Goal: Communication & Community: Answer question/provide support

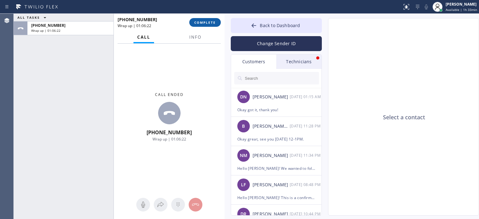
click at [205, 23] on span "COMPLETE" at bounding box center [205, 22] width 22 height 4
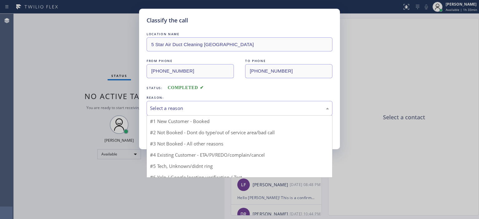
click at [193, 106] on div "Select a reason" at bounding box center [239, 108] width 179 height 7
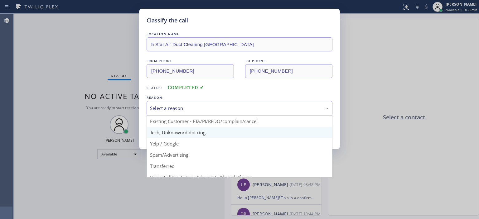
scroll to position [23, 0]
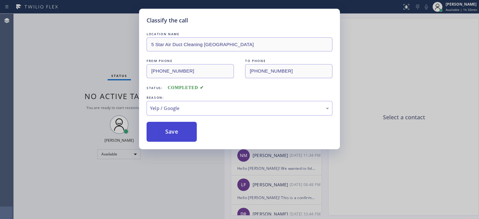
click at [174, 129] on button "Save" at bounding box center [172, 132] width 50 height 20
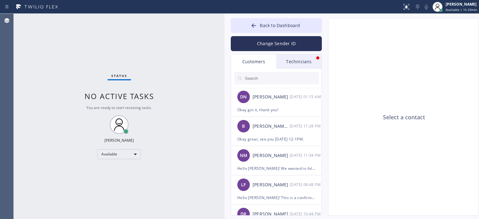
click at [272, 40] on button "Change Sender ID" at bounding box center [276, 43] width 91 height 15
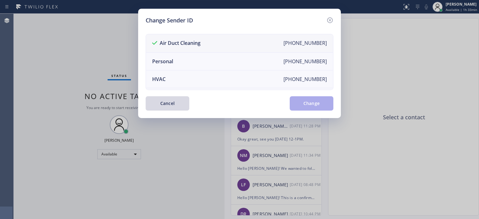
scroll to position [0, 0]
click at [331, 19] on icon at bounding box center [330, 20] width 7 height 7
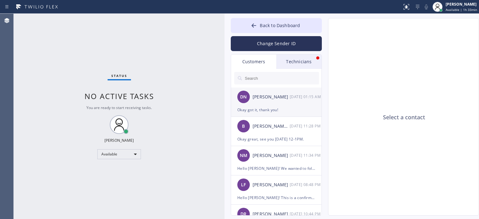
click at [263, 102] on div "DN [PERSON_NAME] [DATE] 01:15 AM" at bounding box center [276, 97] width 91 height 19
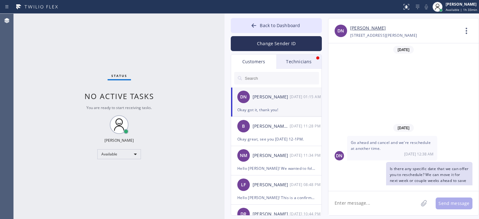
scroll to position [56, 0]
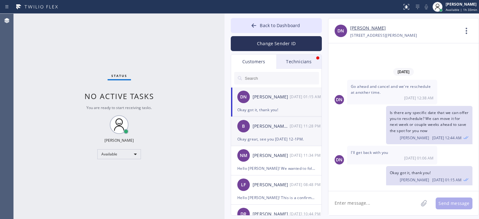
click at [282, 132] on div "B [PERSON_NAME] [PERSON_NAME] [DATE] 11:28 PM" at bounding box center [276, 126] width 91 height 19
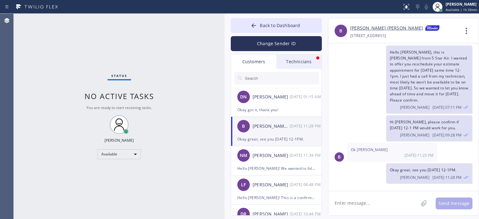
scroll to position [4, 0]
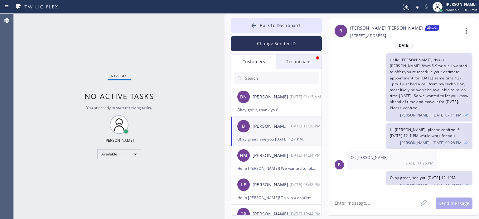
click at [356, 203] on textarea at bounding box center [374, 204] width 90 height 24
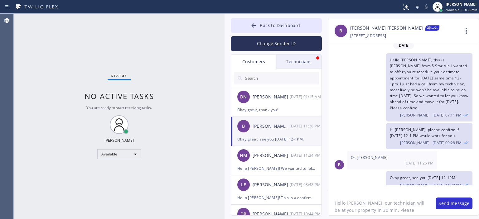
drag, startPoint x: 412, startPoint y: 210, endPoint x: 376, endPoint y: 211, distance: 35.6
click at [376, 211] on textarea "Hello [PERSON_NAME], our technician will be at your property in 30 min. Please …" at bounding box center [379, 204] width 101 height 24
click at [367, 207] on textarea "Hello [PERSON_NAME], our technician will be at your property in 30 min." at bounding box center [379, 204] width 101 height 24
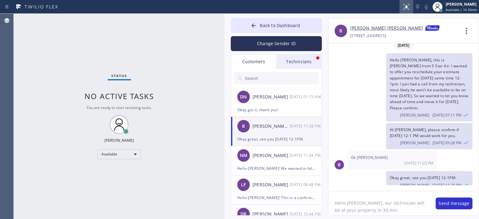
type textarea "Hello [PERSON_NAME], our technician will be at your property in 30 min."
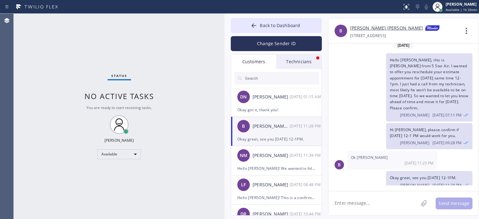
paste textarea "Hello [PERSON_NAME], our technician will be at your property in 30 minutes."
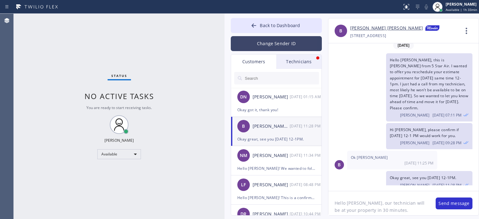
type textarea "Hello [PERSON_NAME], our technician will be at your property in 30 minutes."
click at [268, 41] on button "Change Sender ID" at bounding box center [276, 43] width 91 height 15
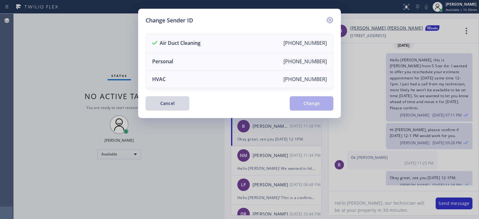
click at [333, 20] on icon at bounding box center [330, 20] width 6 height 6
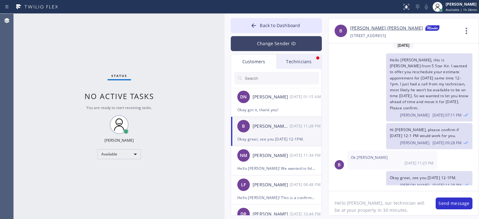
click at [272, 45] on button "Change Sender ID" at bounding box center [276, 43] width 91 height 15
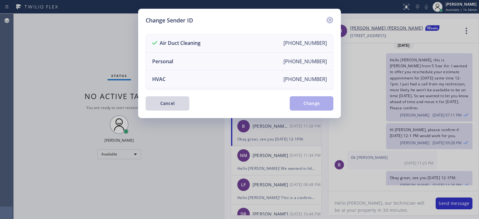
click at [331, 19] on icon at bounding box center [330, 20] width 7 height 7
click at [331, 19] on div "B [PERSON_NAME] [PERSON_NAME] [PHONE_NUMBER] Choose phone number [PHONE_NUMBER]…" at bounding box center [404, 30] width 150 height 25
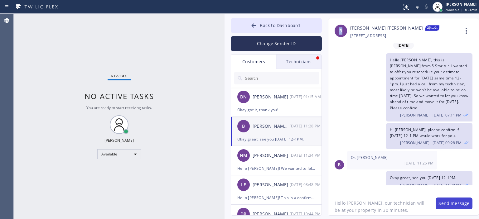
click at [453, 203] on button "Send message" at bounding box center [454, 204] width 37 height 12
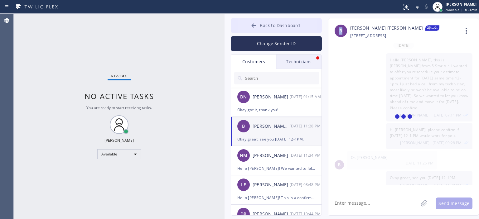
scroll to position [46, 0]
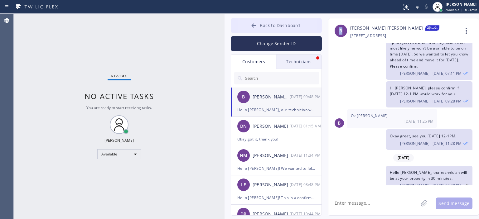
click at [254, 24] on icon at bounding box center [254, 25] width 5 height 4
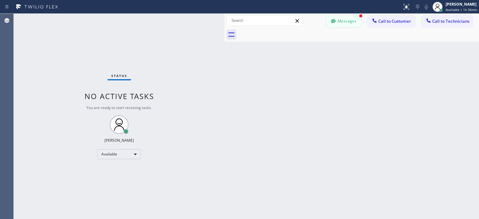
click at [335, 21] on icon at bounding box center [333, 21] width 5 height 4
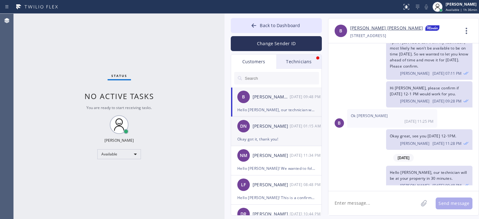
click at [288, 126] on div "[PERSON_NAME]" at bounding box center [271, 126] width 37 height 7
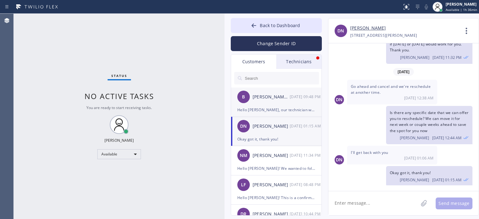
click at [279, 95] on div "[PERSON_NAME] [PERSON_NAME]" at bounding box center [271, 97] width 37 height 7
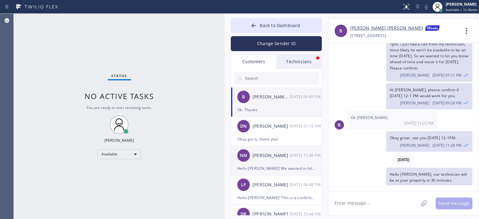
scroll to position [35, 0]
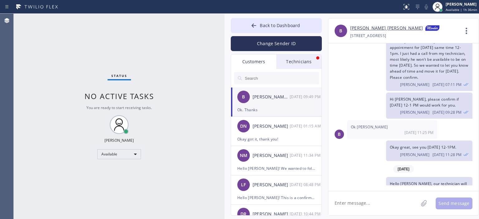
click at [29, 61] on div "Status No active tasks You are ready to start receiving tasks. [PERSON_NAME] Av…" at bounding box center [119, 117] width 211 height 206
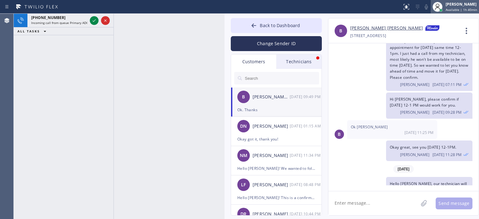
click at [452, 7] on span "Available | 1h 40min" at bounding box center [462, 9] width 32 height 4
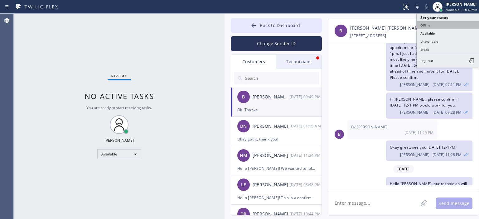
click at [439, 23] on button "Offline" at bounding box center [448, 25] width 62 height 8
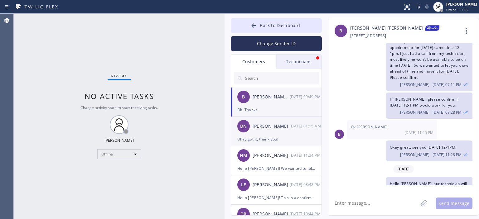
click at [285, 128] on div "[PERSON_NAME]" at bounding box center [271, 126] width 37 height 7
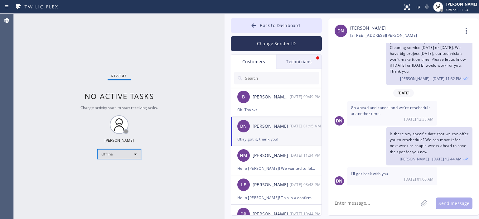
click at [121, 153] on div "Offline" at bounding box center [119, 155] width 44 height 10
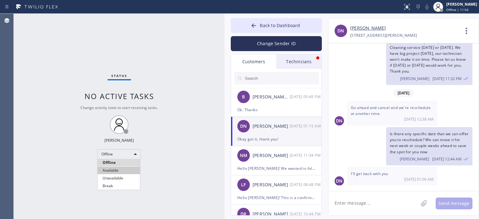
click at [130, 172] on li "Available" at bounding box center [119, 170] width 42 height 7
click at [253, 29] on div at bounding box center [253, 25] width 7 height 7
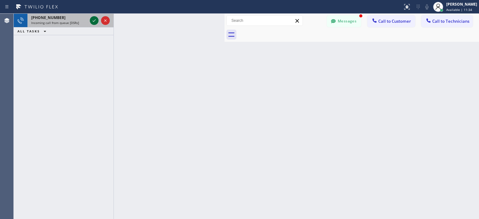
click at [91, 19] on icon at bounding box center [94, 20] width 7 height 7
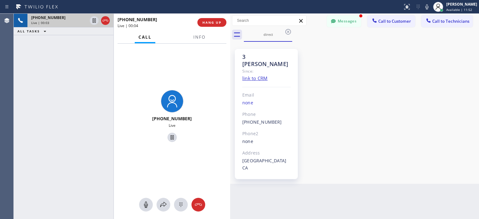
drag, startPoint x: 225, startPoint y: 30, endPoint x: 230, endPoint y: 31, distance: 5.8
click at [230, 31] on div at bounding box center [230, 117] width 0 height 206
click at [30, 63] on div "[PHONE_NUMBER] Live | 00:24 ALL TASKS ALL TASKS ACTIVE TASKS TASKS IN WRAP UP" at bounding box center [64, 117] width 100 height 206
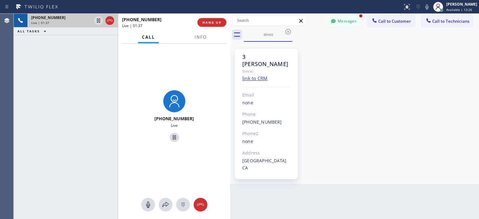
drag, startPoint x: 113, startPoint y: 34, endPoint x: 117, endPoint y: 34, distance: 4.4
click at [118, 34] on div at bounding box center [118, 117] width 0 height 206
click at [342, 21] on button "Messages" at bounding box center [344, 21] width 34 height 12
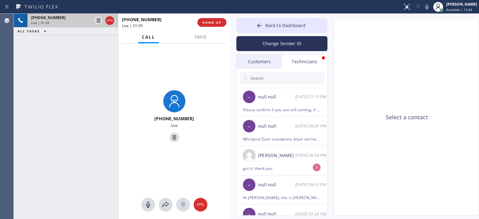
click at [263, 62] on div "Customers" at bounding box center [259, 62] width 45 height 14
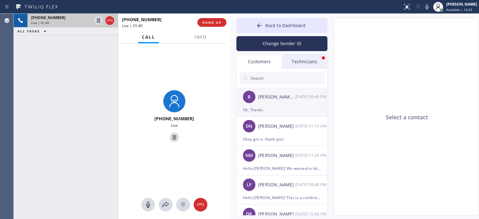
click at [287, 100] on div "[PERSON_NAME] [PERSON_NAME]" at bounding box center [276, 97] width 37 height 7
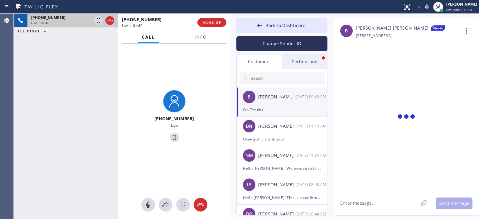
scroll to position [72, 0]
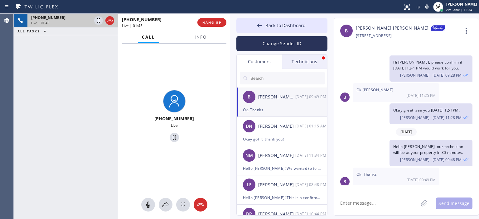
click at [358, 202] on textarea at bounding box center [376, 204] width 84 height 24
type textarea "р"
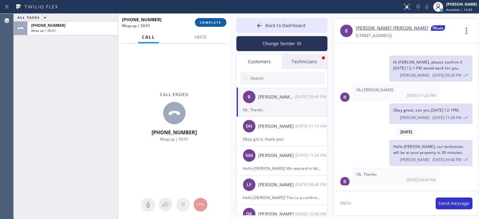
click at [210, 20] on span "COMPLETE" at bounding box center [211, 22] width 22 height 4
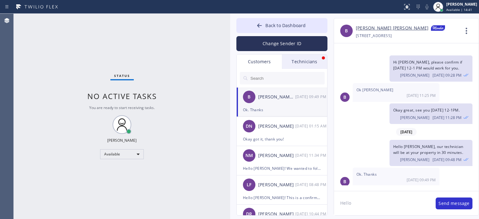
click at [365, 203] on textarea "Hello" at bounding box center [382, 204] width 96 height 24
click at [396, 209] on textarea "Hi [PERSON_NAME], our technician was at the entrance but he forgot his ID and" at bounding box center [382, 204] width 96 height 24
click at [396, 209] on textarea "Hi [PERSON_NAME], our technician was at the entrance but he forgot his ID, he's…" at bounding box center [382, 204] width 96 height 24
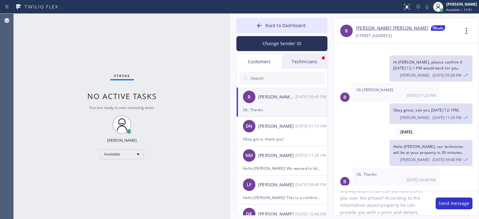
click at [396, 209] on textarea "Hi [PERSON_NAME], our technician was at the entrance but he forgot his ID, he's…" at bounding box center [382, 204] width 96 height 24
type textarea "Hi [PERSON_NAME], our technician was at the entrance but he forgot his ID, he's…"
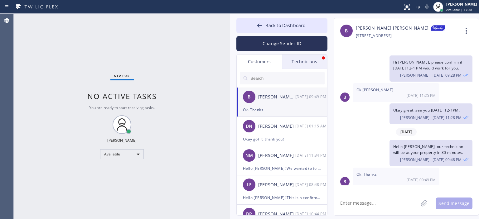
scroll to position [0, 0]
paste textarea "Hi [PERSON_NAME], our technician was at the entrance but he forgot his ID, he's…"
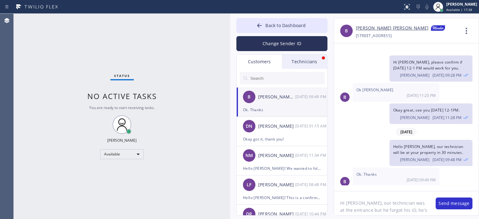
scroll to position [34, 0]
type textarea "Hi [PERSON_NAME], our technician was at the entrance but he forgot his ID, he's…"
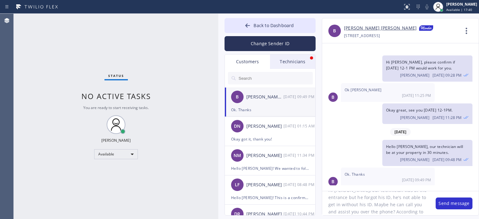
scroll to position [54, 0]
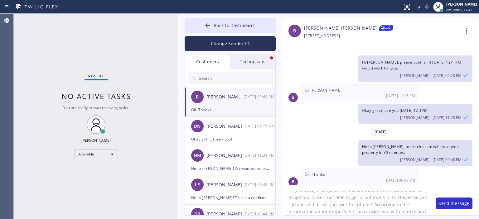
drag, startPoint x: 229, startPoint y: 25, endPoint x: 177, endPoint y: 22, distance: 51.9
click at [179, 22] on div at bounding box center [179, 117] width 0 height 206
click at [405, 211] on textarea "Hi [PERSON_NAME], our technician was at the entrance but he forgot his ID, he's…" at bounding box center [355, 204] width 147 height 24
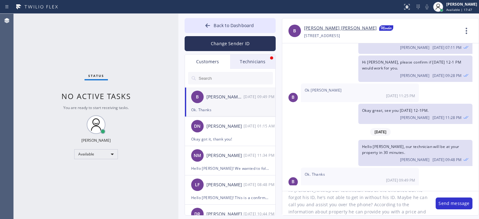
click at [405, 214] on textarea "Hi [PERSON_NAME], our technician was at the entrance but he forgot his ID, he's…" at bounding box center [355, 204] width 147 height 24
click at [247, 47] on button "Change Sender ID" at bounding box center [230, 43] width 91 height 15
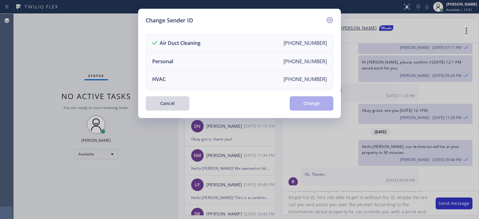
click at [327, 20] on icon at bounding box center [330, 20] width 7 height 7
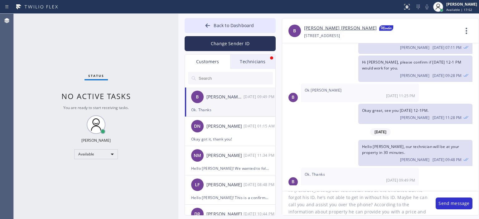
scroll to position [0, 0]
click at [448, 205] on button "Send message" at bounding box center [454, 204] width 37 height 12
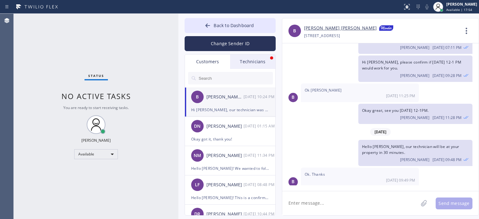
scroll to position [100, 0]
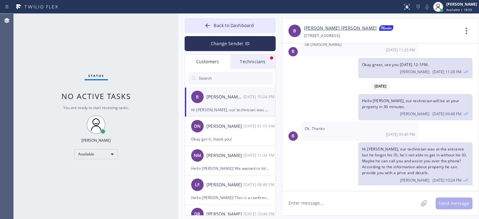
click at [22, 104] on div "Status No active tasks You are ready to start receiving tasks. [PERSON_NAME] Av…" at bounding box center [96, 117] width 165 height 206
click at [205, 25] on icon at bounding box center [208, 25] width 6 height 6
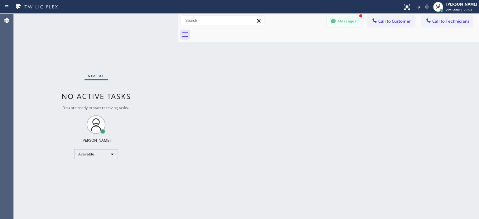
click at [342, 21] on button "Messages" at bounding box center [344, 21] width 34 height 12
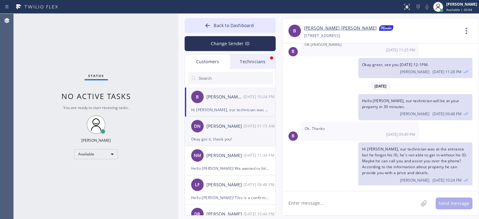
click at [243, 127] on div "[PERSON_NAME]" at bounding box center [225, 126] width 37 height 7
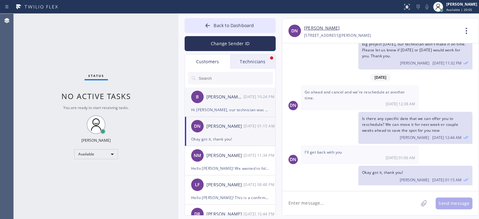
click at [241, 112] on div "Hi [PERSON_NAME], our technician was at the entrance but he forgot his ID, he's…" at bounding box center [230, 109] width 78 height 7
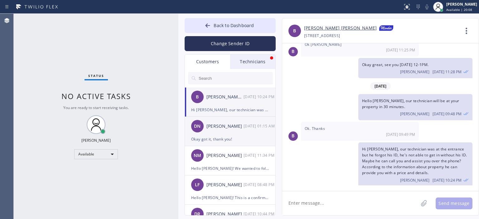
click at [236, 134] on div "DN [PERSON_NAME] [DATE] 01:15 AM" at bounding box center [230, 126] width 91 height 19
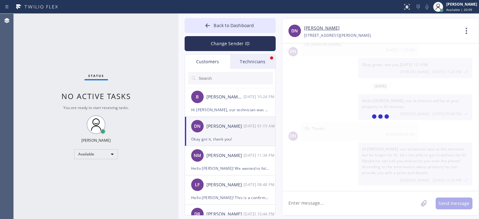
scroll to position [38, 0]
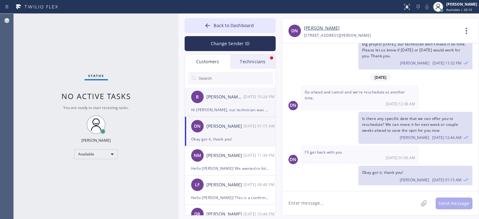
click at [239, 107] on div "Hi [PERSON_NAME], our technician was at the entrance but he forgot his ID, he's…" at bounding box center [230, 109] width 78 height 7
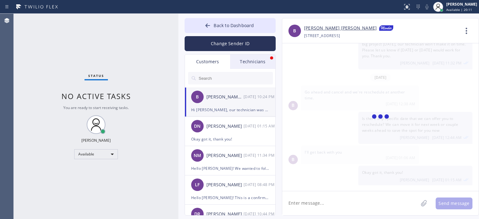
scroll to position [100, 0]
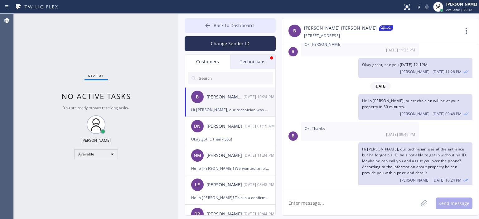
click at [198, 25] on button "Back to Dashboard" at bounding box center [230, 25] width 91 height 15
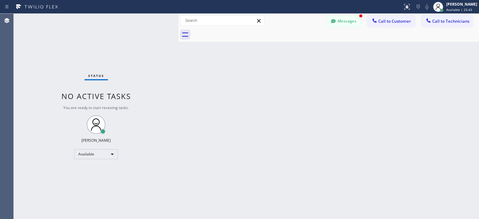
click at [35, 54] on div "Status No active tasks You are ready to start receiving tasks. [PERSON_NAME] Av…" at bounding box center [96, 117] width 165 height 206
drag, startPoint x: 19, startPoint y: 67, endPoint x: 34, endPoint y: 63, distance: 15.2
click at [19, 67] on div "Status No active tasks You are ready to start receiving tasks. [PERSON_NAME] Av…" at bounding box center [96, 117] width 165 height 206
click at [336, 23] on icon at bounding box center [334, 21] width 6 height 6
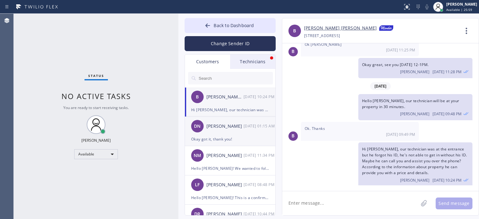
click at [232, 131] on div "DN [PERSON_NAME] [DATE] 01:15 AM" at bounding box center [230, 126] width 91 height 19
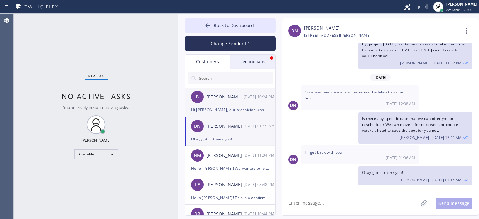
click at [240, 111] on div "Hi [PERSON_NAME], our technician was at the entrance but he forgot his ID, he's…" at bounding box center [230, 109] width 78 height 7
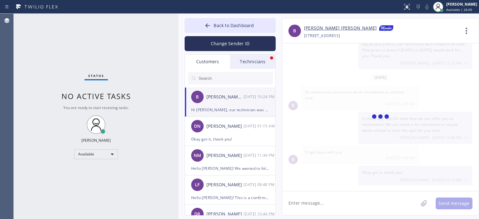
scroll to position [120, 0]
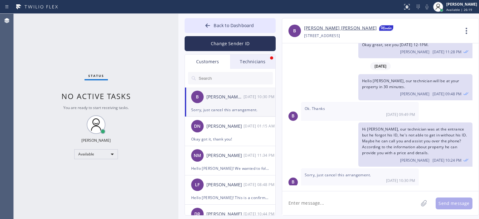
click at [466, 178] on div "B Sorry, just cancel this arrangement. [DATE] 10:30 PM" at bounding box center [380, 178] width 197 height 19
click at [323, 207] on textarea at bounding box center [350, 204] width 136 height 24
click at [30, 83] on div "Status No active tasks You are ready to start receiving tasks. [PERSON_NAME] Av…" at bounding box center [96, 117] width 165 height 206
click at [315, 30] on link "[PERSON_NAME] [PERSON_NAME]" at bounding box center [340, 28] width 73 height 7
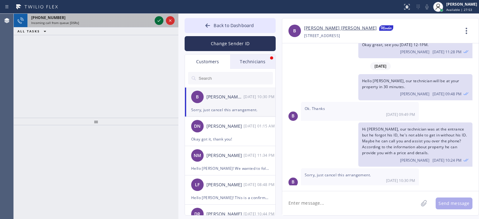
click at [158, 20] on icon at bounding box center [158, 20] width 7 height 7
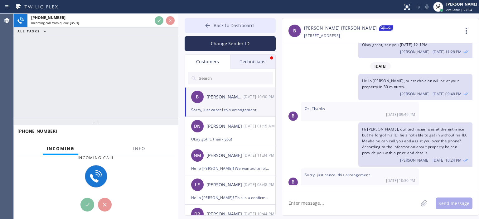
click at [207, 24] on icon at bounding box center [208, 25] width 6 height 6
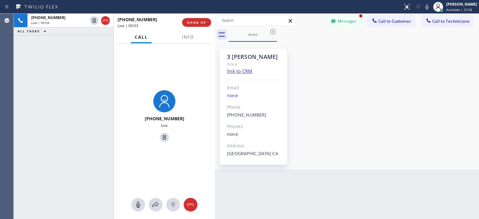
drag, startPoint x: 177, startPoint y: 31, endPoint x: 214, endPoint y: 33, distance: 36.6
click at [215, 33] on div at bounding box center [215, 117] width 0 height 206
click at [341, 21] on button "Messages" at bounding box center [344, 21] width 34 height 12
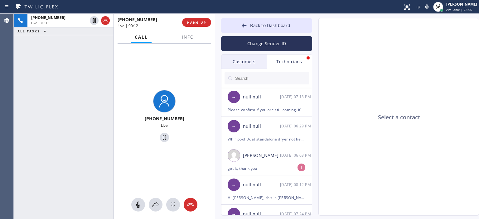
click at [254, 62] on div "Customers" at bounding box center [244, 62] width 45 height 14
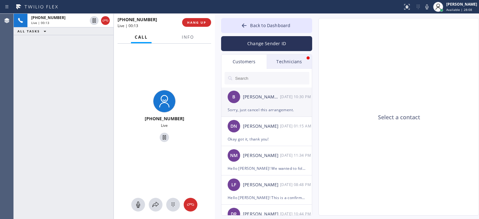
click at [279, 105] on div "B [PERSON_NAME] [PERSON_NAME] [DATE] 10:30 PM" at bounding box center [267, 97] width 91 height 19
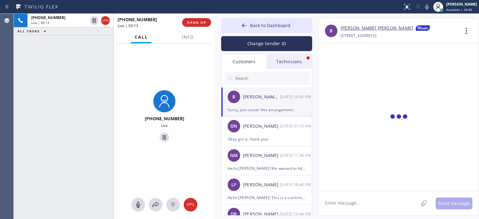
scroll to position [138, 0]
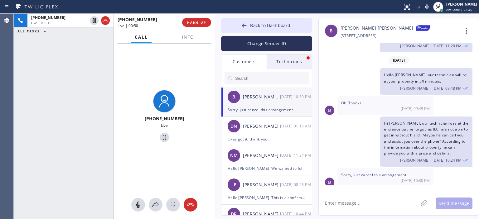
click at [368, 205] on textarea at bounding box center [369, 204] width 100 height 24
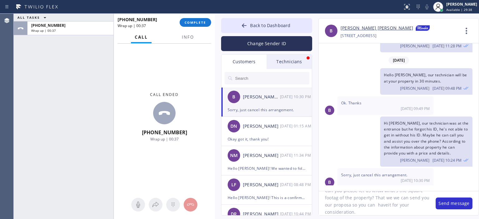
scroll to position [0, 0]
drag, startPoint x: 361, startPoint y: 213, endPoint x: 322, endPoint y: 193, distance: 44.3
click at [322, 193] on textarea "Can you please let us know what's the square footag of the property? That we we…" at bounding box center [374, 204] width 111 height 24
type textarea "Can you please let us know what's the square footag of the property? That we we…"
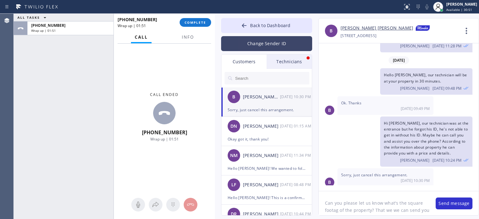
click at [258, 42] on button "Change Sender ID" at bounding box center [266, 43] width 91 height 15
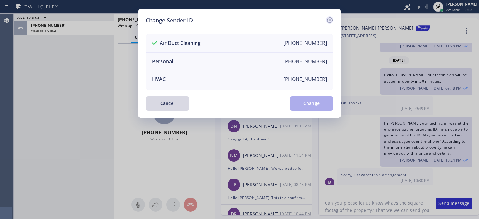
click at [332, 21] on icon at bounding box center [330, 20] width 7 height 7
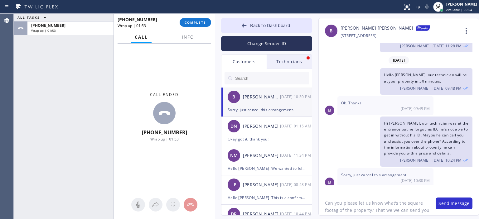
click at [384, 208] on textarea "Can you please let us know what's the square footag of the property? That we we…" at bounding box center [374, 204] width 111 height 24
click at [358, 210] on textarea "Can you please let us know what's the square footag of the property? That we we…" at bounding box center [374, 204] width 111 height 24
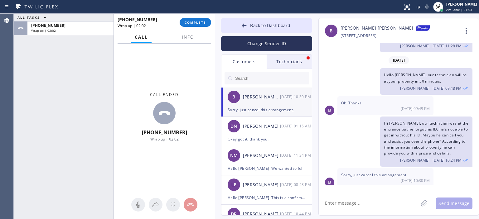
paste textarea "Can you please let us know what's the square footage of the property? That way …"
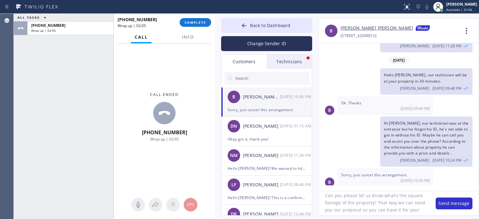
scroll to position [7, 0]
click at [333, 196] on textarea "Can you please let us know what's the square footage of the property? That way …" at bounding box center [374, 204] width 111 height 24
type textarea "Could you please let us know what's the square footage of the property? That wa…"
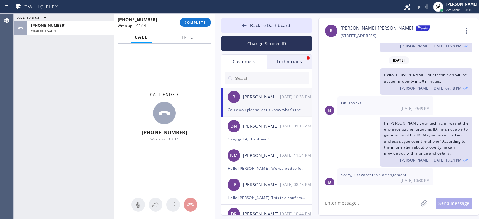
scroll to position [177, 0]
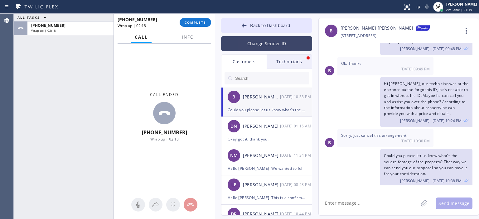
click at [249, 47] on button "Change Sender ID" at bounding box center [266, 43] width 91 height 15
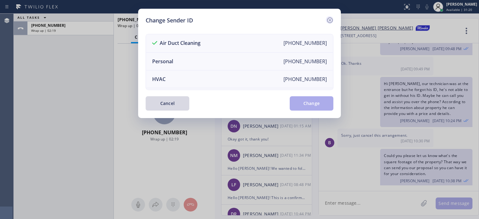
click at [331, 18] on icon at bounding box center [330, 20] width 7 height 7
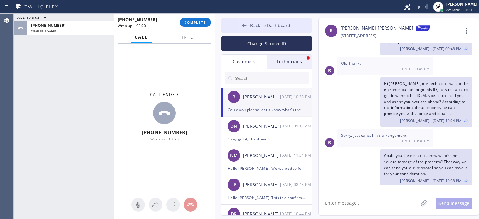
click at [243, 23] on icon at bounding box center [244, 25] width 6 height 6
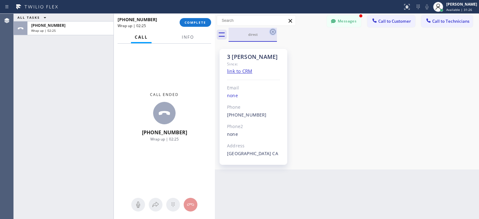
click at [273, 32] on icon at bounding box center [272, 31] width 7 height 7
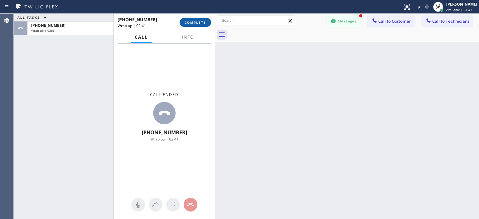
click at [197, 21] on span "COMPLETE" at bounding box center [196, 22] width 22 height 4
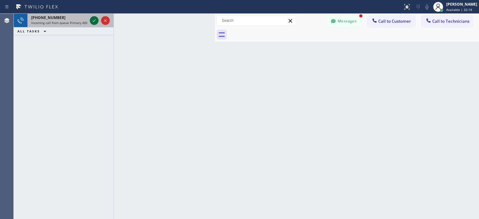
click at [95, 21] on icon at bounding box center [94, 20] width 7 height 7
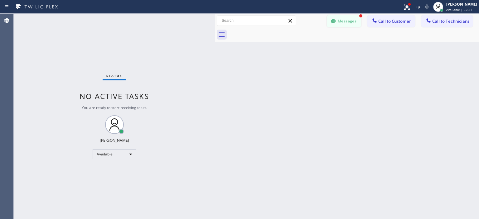
click at [333, 21] on icon at bounding box center [333, 21] width 5 height 4
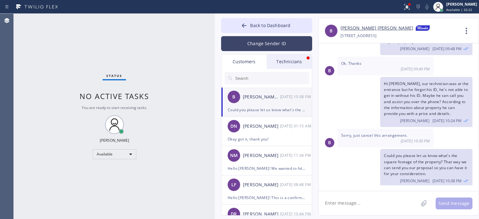
click at [282, 45] on button "Change Sender ID" at bounding box center [266, 43] width 91 height 15
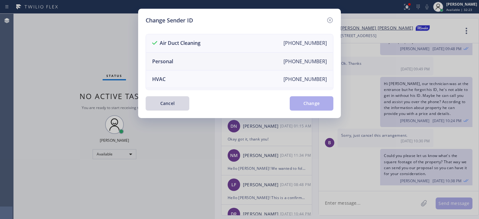
click at [219, 58] on li "Personal [PHONE_NUMBER]" at bounding box center [239, 62] width 187 height 18
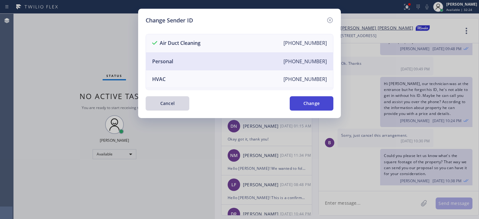
click at [304, 106] on button "Change" at bounding box center [312, 103] width 44 height 14
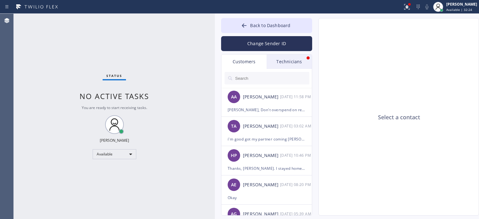
click at [281, 62] on div "Technicians" at bounding box center [289, 62] width 45 height 14
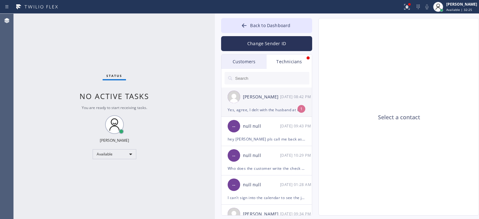
click at [290, 109] on div "Yes, agree, I delt with the husband at the house and her on the phone so she is…" at bounding box center [267, 109] width 78 height 7
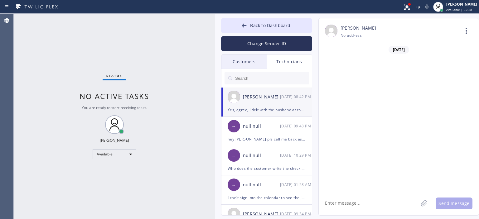
scroll to position [42828, 0]
click at [257, 63] on div "Customers" at bounding box center [244, 62] width 45 height 14
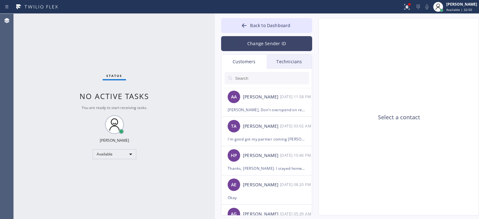
click at [256, 43] on button "Change Sender ID" at bounding box center [266, 43] width 91 height 15
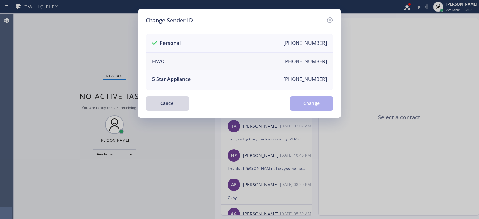
scroll to position [73, 0]
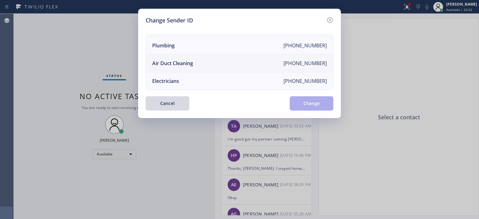
click at [238, 61] on li "Air Duct Cleaning [PHONE_NUMBER]" at bounding box center [239, 64] width 187 height 18
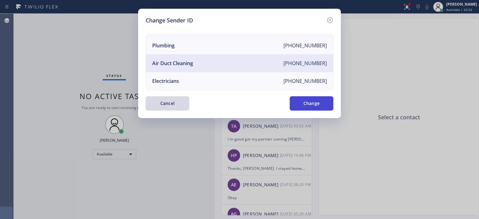
click at [316, 108] on button "Change" at bounding box center [312, 103] width 44 height 14
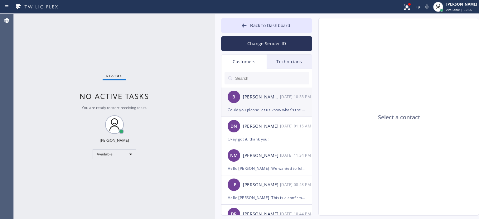
click at [287, 99] on div "[DATE] 10:38 PM" at bounding box center [296, 96] width 32 height 7
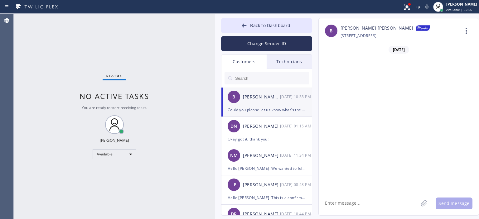
scroll to position [177, 0]
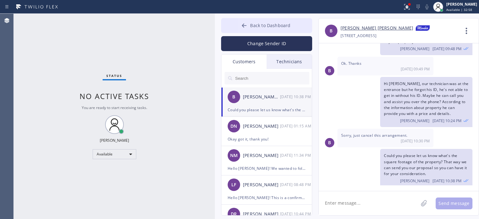
click at [235, 27] on button "Back to Dashboard" at bounding box center [266, 25] width 91 height 15
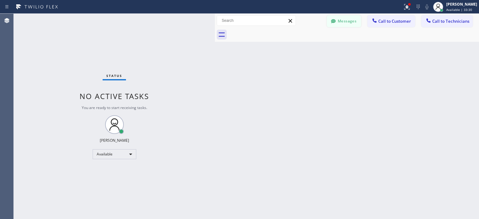
click at [338, 22] on button "Messages" at bounding box center [344, 21] width 34 height 12
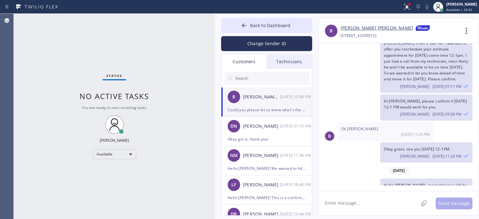
scroll to position [0, 0]
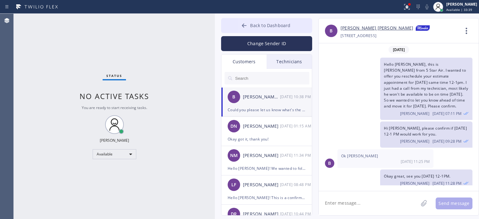
click at [246, 26] on icon at bounding box center [244, 25] width 5 height 4
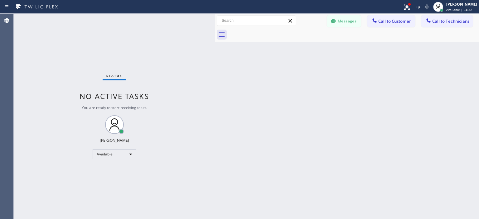
click at [33, 75] on div "Status No active tasks You are ready to start receiving tasks. [PERSON_NAME] Av…" at bounding box center [114, 117] width 201 height 206
click at [341, 21] on button "Messages" at bounding box center [344, 21] width 34 height 12
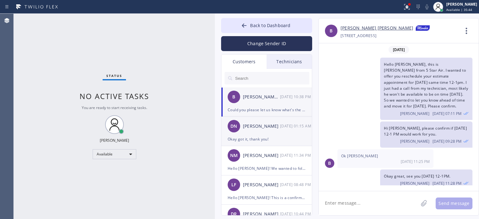
click at [269, 121] on div "DN [PERSON_NAME] [DATE] 01:15 AM" at bounding box center [267, 126] width 91 height 19
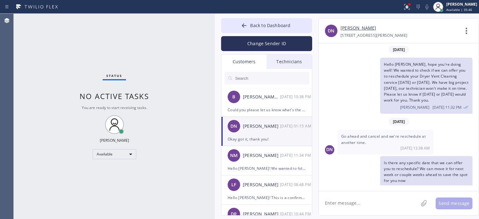
scroll to position [50, 0]
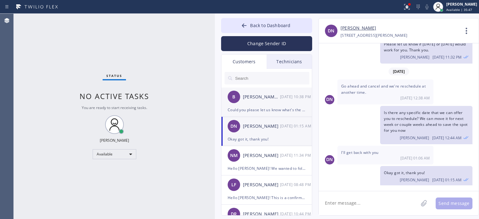
click at [280, 102] on div "B [PERSON_NAME] [PERSON_NAME] [DATE] 10:38 PM" at bounding box center [267, 97] width 91 height 19
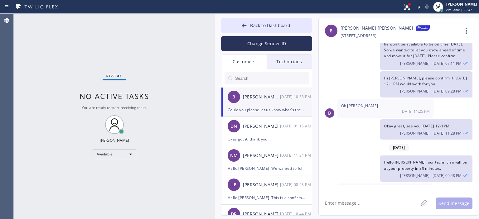
scroll to position [177, 0]
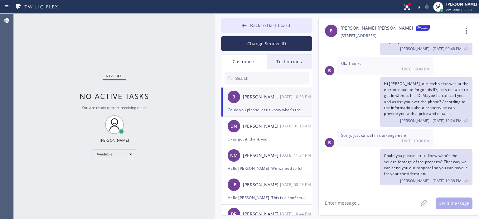
click at [243, 27] on icon at bounding box center [244, 25] width 6 height 6
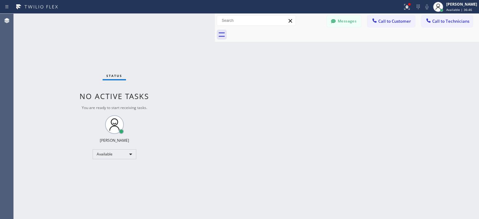
click at [52, 74] on div "Status No active tasks You are ready to start receiving tasks. [PERSON_NAME] Av…" at bounding box center [114, 117] width 201 height 206
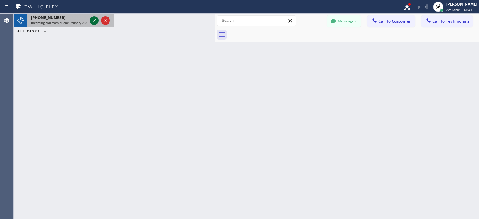
click at [93, 21] on icon at bounding box center [94, 20] width 3 height 2
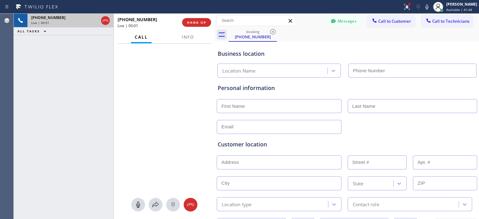
type input "[PHONE_NUMBER]"
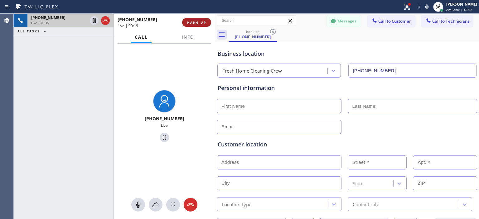
click at [201, 22] on span "HANG UP" at bounding box center [196, 22] width 19 height 4
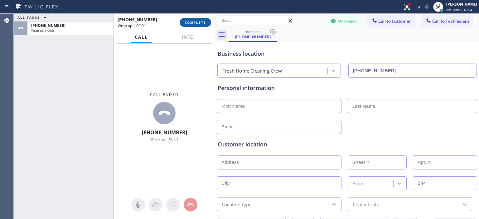
click at [203, 24] on span "COMPLETE" at bounding box center [196, 22] width 22 height 4
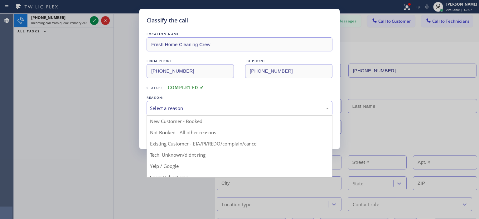
click at [217, 111] on div "Select a reason" at bounding box center [239, 108] width 179 height 7
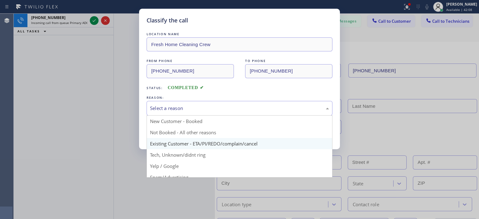
scroll to position [39, 0]
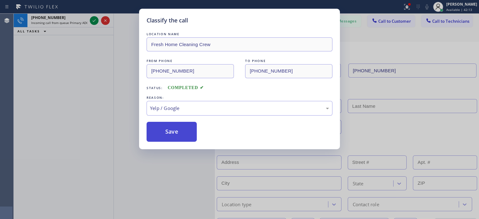
click at [173, 129] on button "Save" at bounding box center [172, 132] width 50 height 20
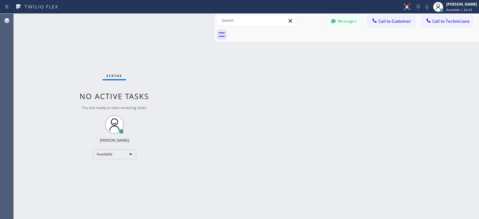
click at [15, 91] on div "Status No active tasks You are ready to start receiving tasks. [PERSON_NAME] Av…" at bounding box center [114, 117] width 201 height 206
click at [339, 22] on button "Messages" at bounding box center [344, 21] width 34 height 12
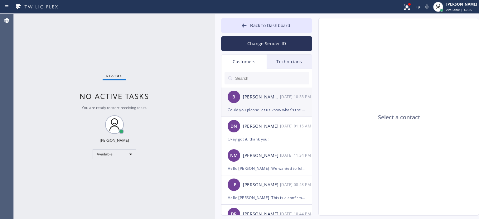
click at [275, 101] on div "[PERSON_NAME] [PERSON_NAME]" at bounding box center [261, 97] width 37 height 7
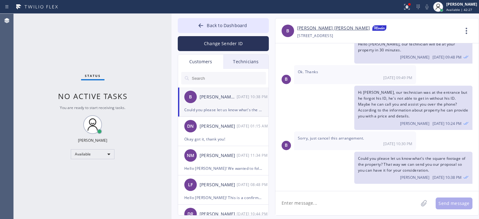
scroll to position [154, 0]
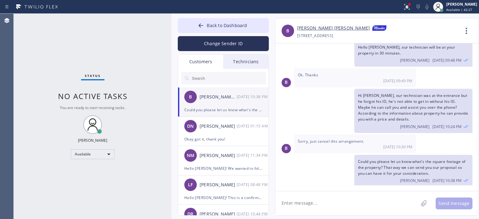
drag, startPoint x: 214, startPoint y: 31, endPoint x: 171, endPoint y: 30, distance: 43.4
click at [172, 30] on div at bounding box center [172, 117] width 0 height 206
click at [237, 130] on div "DN [PERSON_NAME] [DATE] 01:15 AM" at bounding box center [223, 126] width 91 height 19
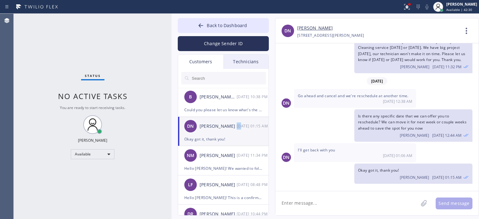
scroll to position [32, 0]
click at [226, 98] on div "[PERSON_NAME] [PERSON_NAME]" at bounding box center [218, 97] width 37 height 7
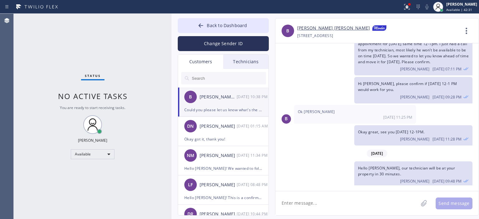
scroll to position [154, 0]
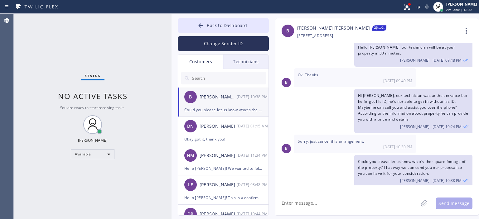
click at [21, 93] on div "Status No active tasks You are ready to start receiving tasks. [PERSON_NAME] Av…" at bounding box center [93, 117] width 158 height 206
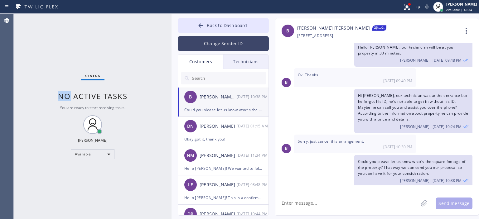
click at [225, 46] on button "Change Sender ID" at bounding box center [223, 43] width 91 height 15
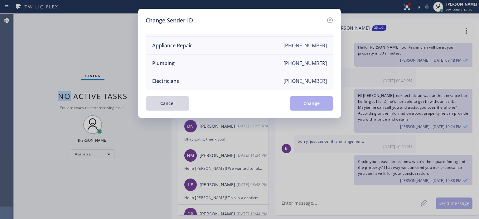
scroll to position [0, 0]
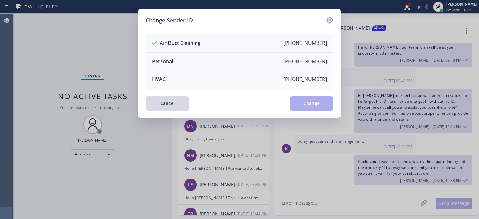
click at [332, 18] on icon at bounding box center [330, 20] width 6 height 6
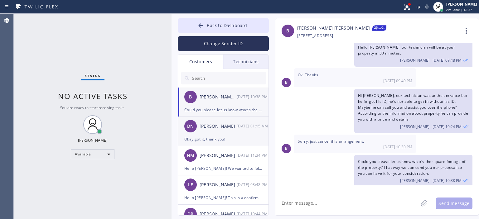
click at [237, 136] on div "Okay got it, thank you!" at bounding box center [223, 139] width 78 height 7
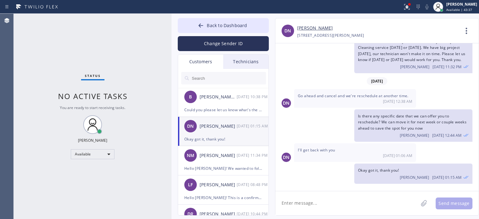
scroll to position [32, 0]
click at [241, 103] on div "B [PERSON_NAME] [PERSON_NAME] [DATE] 10:38 PM" at bounding box center [223, 97] width 91 height 19
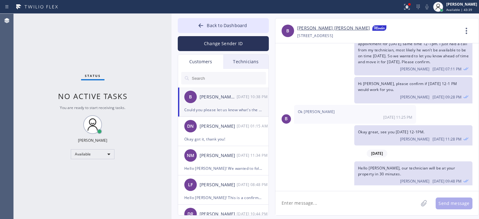
scroll to position [154, 0]
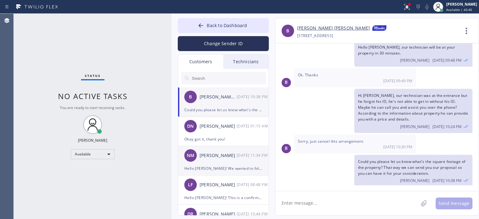
click at [239, 161] on div "NM [PERSON_NAME] [DATE] 11:34 PM" at bounding box center [223, 155] width 91 height 19
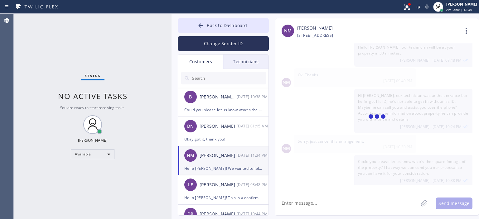
scroll to position [0, 0]
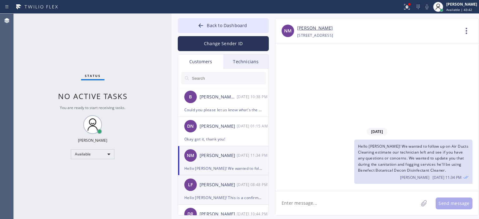
click at [234, 194] on div "Hello [PERSON_NAME]! This is a confirmation for your Air Duct Service appointme…" at bounding box center [223, 197] width 78 height 7
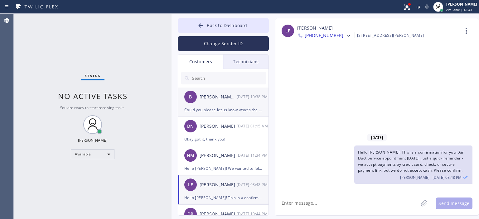
click at [219, 101] on div "B [PERSON_NAME] [PERSON_NAME] [DATE] 10:38 PM" at bounding box center [223, 97] width 91 height 19
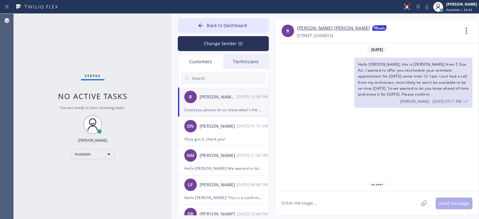
scroll to position [154, 0]
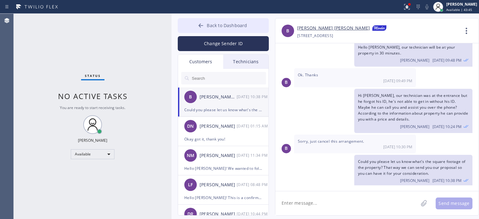
click at [193, 24] on button "Back to Dashboard" at bounding box center [223, 25] width 91 height 15
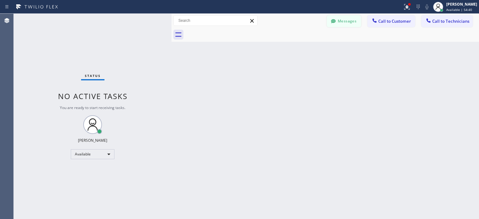
click at [341, 22] on button "Messages" at bounding box center [344, 21] width 34 height 12
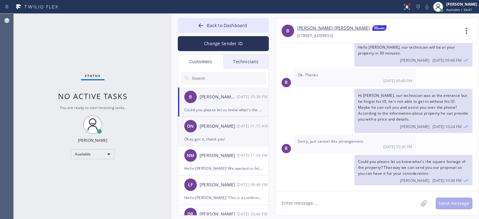
click at [196, 139] on div "Okay got it, thank you!" at bounding box center [223, 139] width 78 height 7
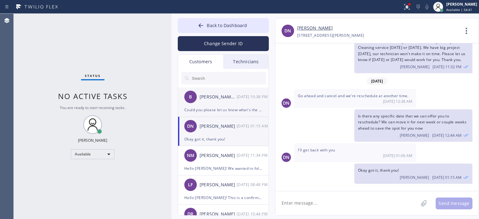
click at [243, 109] on div "Could you please let us know what's the square footage of the property? That wa…" at bounding box center [223, 109] width 78 height 7
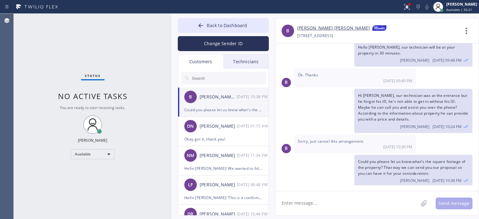
click at [34, 41] on div "Status No active tasks You are ready to start receiving tasks. [PERSON_NAME] Av…" at bounding box center [93, 117] width 158 height 206
click at [20, 101] on div "Status No active tasks You are ready to start receiving tasks. [PERSON_NAME] Av…" at bounding box center [93, 117] width 158 height 206
click at [56, 58] on div "Status No active tasks You are ready to start receiving tasks. [PERSON_NAME] Av…" at bounding box center [93, 117] width 158 height 206
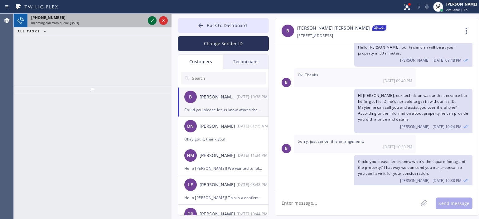
click at [152, 22] on icon at bounding box center [152, 20] width 7 height 7
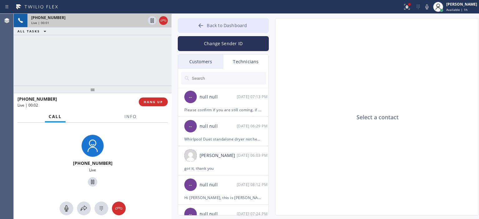
click at [189, 26] on button "Back to Dashboard" at bounding box center [223, 25] width 91 height 15
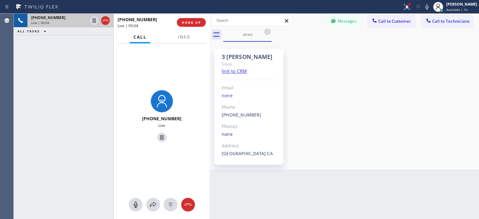
drag, startPoint x: 170, startPoint y: 35, endPoint x: 209, endPoint y: 36, distance: 38.1
click at [210, 36] on div at bounding box center [210, 117] width 0 height 206
click at [358, 23] on button "Messages" at bounding box center [344, 21] width 34 height 12
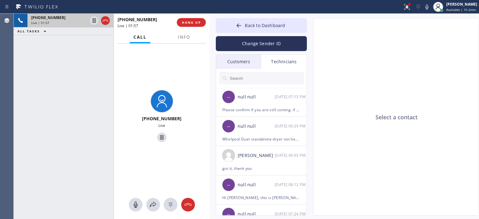
click at [257, 58] on div "Customers" at bounding box center [238, 62] width 45 height 14
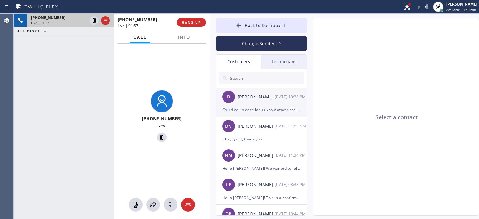
click at [265, 102] on div "B [PERSON_NAME] [PERSON_NAME] [DATE] 10:38 PM" at bounding box center [261, 97] width 91 height 19
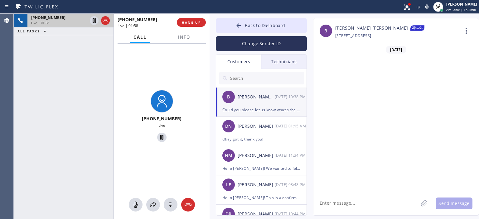
scroll to position [171, 0]
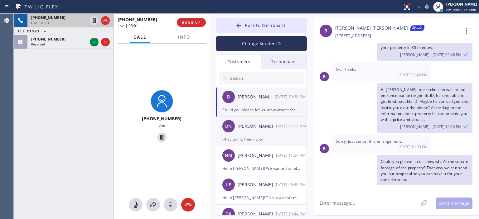
click at [288, 127] on div "[DATE] 01:15 AM" at bounding box center [291, 126] width 32 height 7
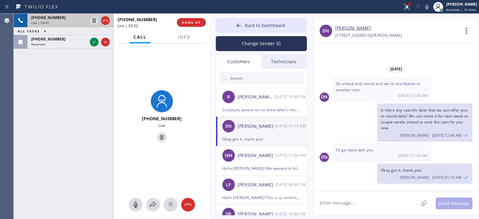
scroll to position [50, 0]
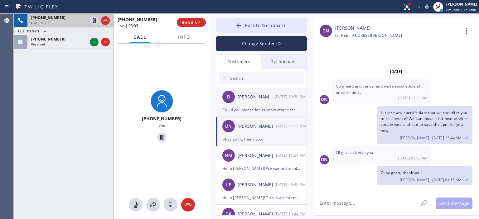
click at [268, 98] on div "[PERSON_NAME] [PERSON_NAME]" at bounding box center [256, 97] width 37 height 7
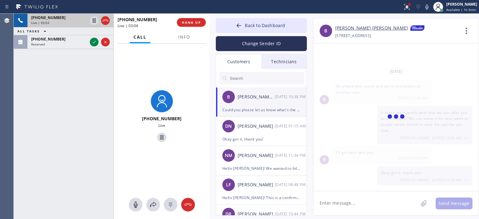
scroll to position [171, 0]
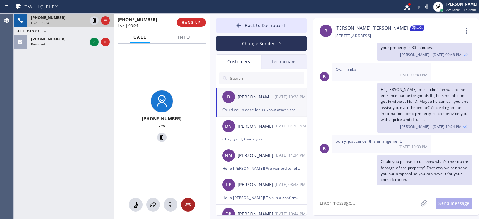
click at [192, 205] on div at bounding box center [188, 204] width 14 height 7
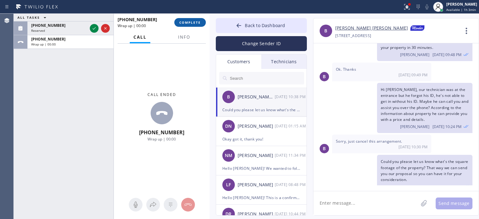
click at [192, 22] on span "COMPLETE" at bounding box center [190, 22] width 22 height 4
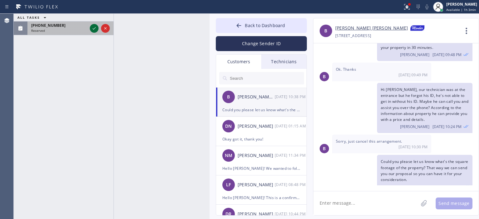
click at [93, 28] on icon at bounding box center [94, 28] width 3 height 2
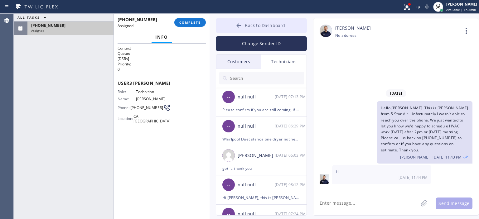
click at [238, 27] on icon at bounding box center [239, 25] width 6 height 6
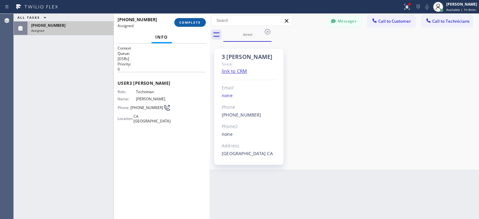
click at [183, 22] on span "COMPLETE" at bounding box center [190, 22] width 22 height 4
